Goal: Transaction & Acquisition: Purchase product/service

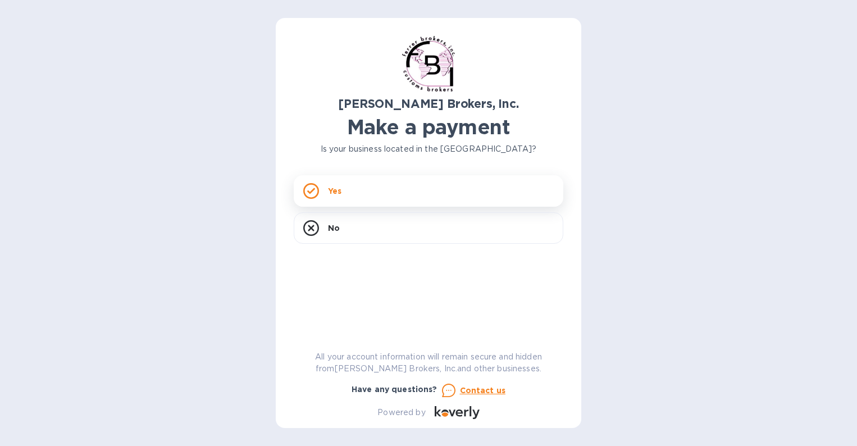
click at [347, 178] on div "Yes" at bounding box center [429, 190] width 270 height 31
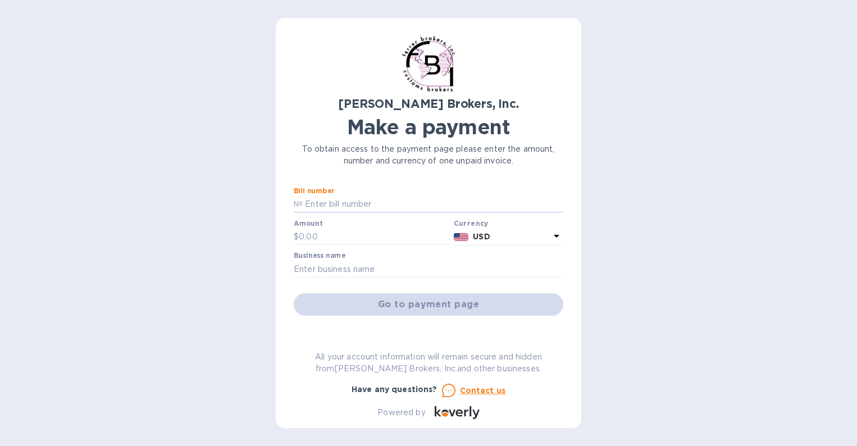
drag, startPoint x: 371, startPoint y: 206, endPoint x: 216, endPoint y: 206, distance: 155.6
click at [164, 196] on div "[PERSON_NAME] Brokers, Inc. Make a payment To obtain access to the payment page…" at bounding box center [428, 223] width 857 height 446
paste input "297621A"
type input "297621A"
click at [333, 232] on input "text" at bounding box center [374, 237] width 151 height 17
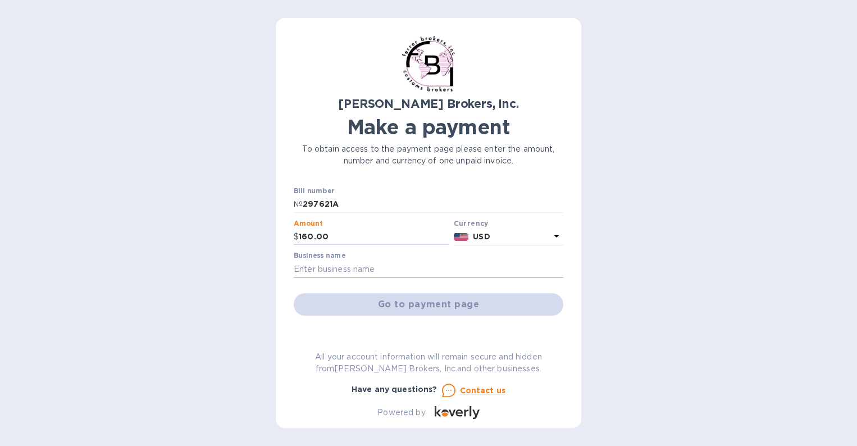
type input "160.00"
click at [321, 272] on input "text" at bounding box center [429, 269] width 270 height 17
type input "[PERSON_NAME] Inc."
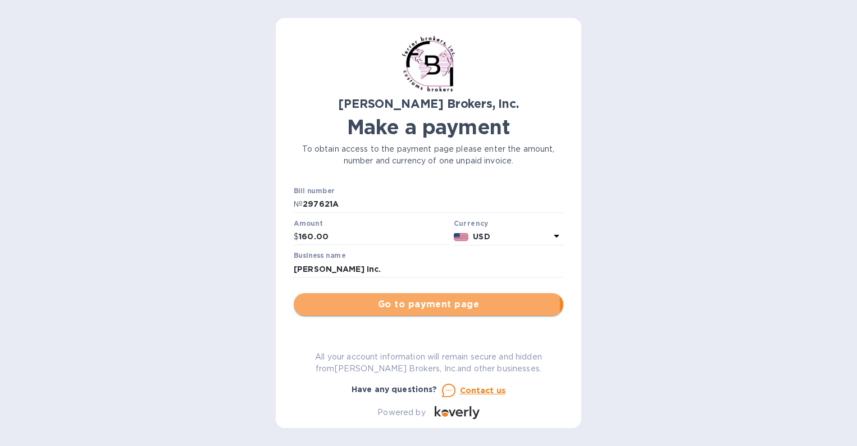
click at [381, 305] on span "Go to payment page" at bounding box center [429, 304] width 252 height 13
